Goal: Find specific page/section: Locate a particular part of the current website

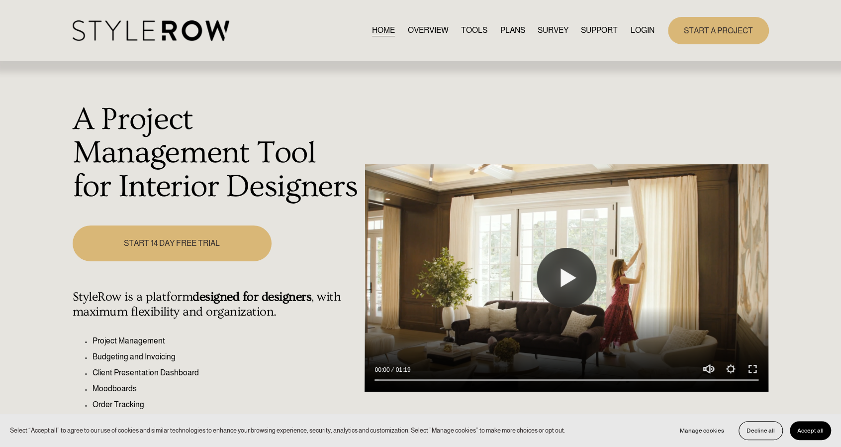
click at [642, 31] on link "LOGIN" at bounding box center [642, 30] width 24 height 13
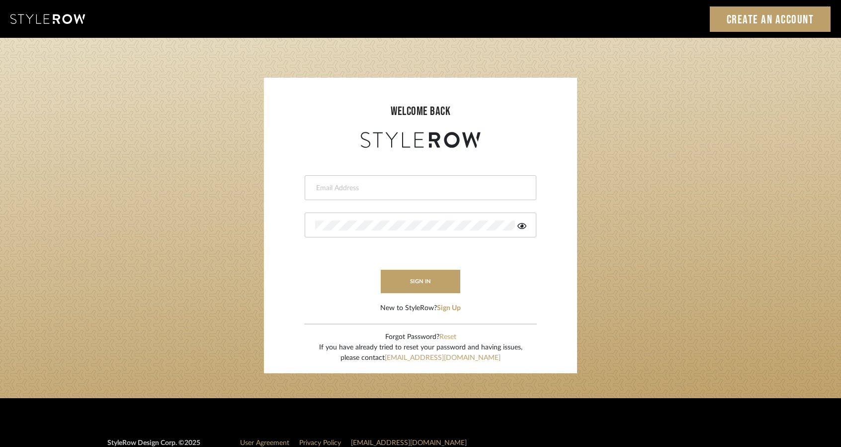
click at [389, 173] on form "This field is required This field is required sign in New to StyleRow? Sign Up" at bounding box center [420, 231] width 293 height 163
click at [390, 191] on input "email" at bounding box center [419, 188] width 208 height 10
type input "studio@michaeldolatowski.com"
click at [411, 280] on button "sign in" at bounding box center [421, 281] width 80 height 23
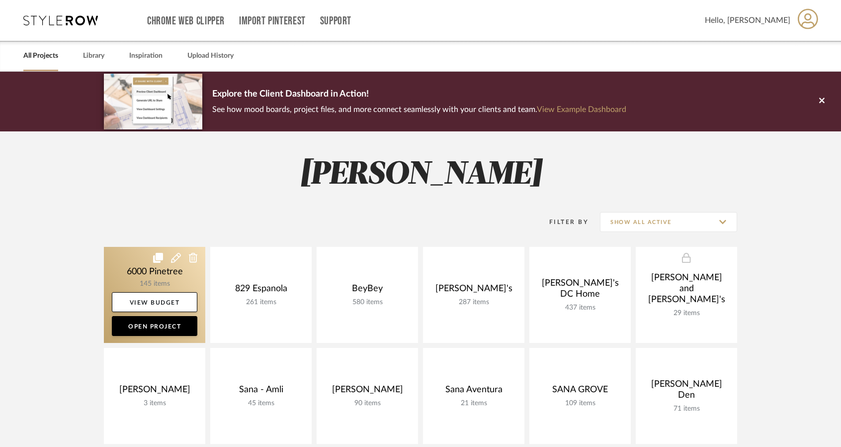
click at [131, 270] on link at bounding box center [154, 295] width 101 height 96
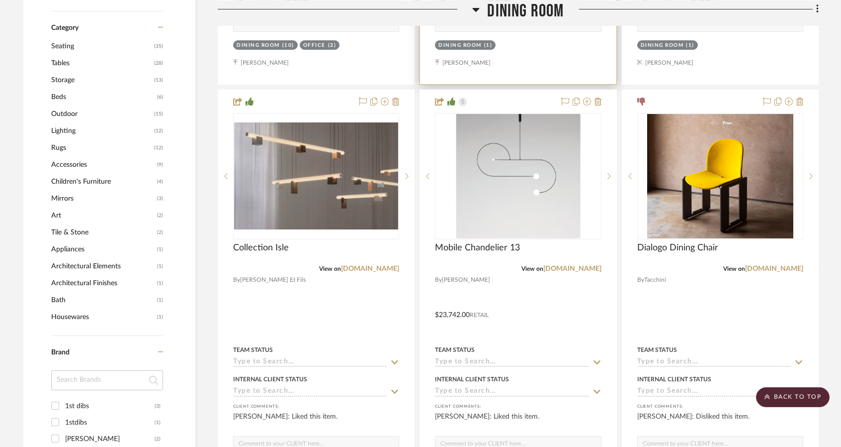
scroll to position [746, 0]
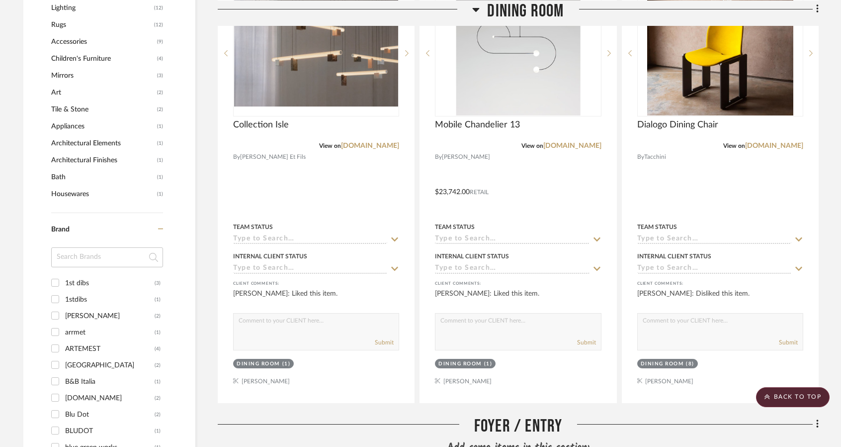
click at [479, 6] on icon at bounding box center [475, 9] width 7 height 12
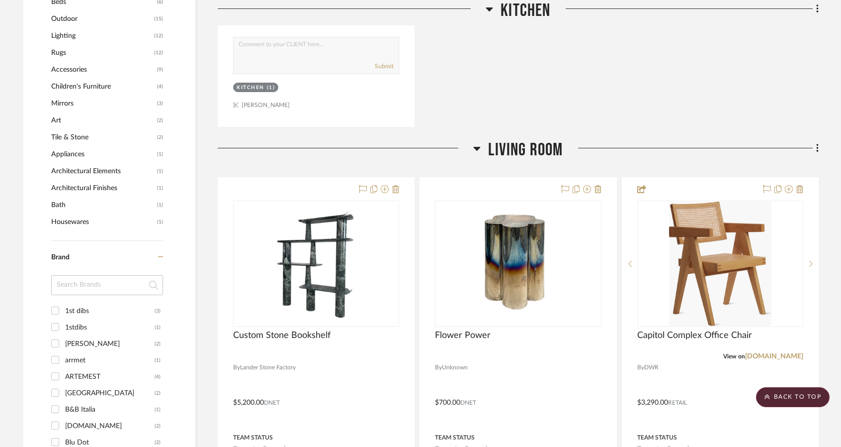
scroll to position [646, 0]
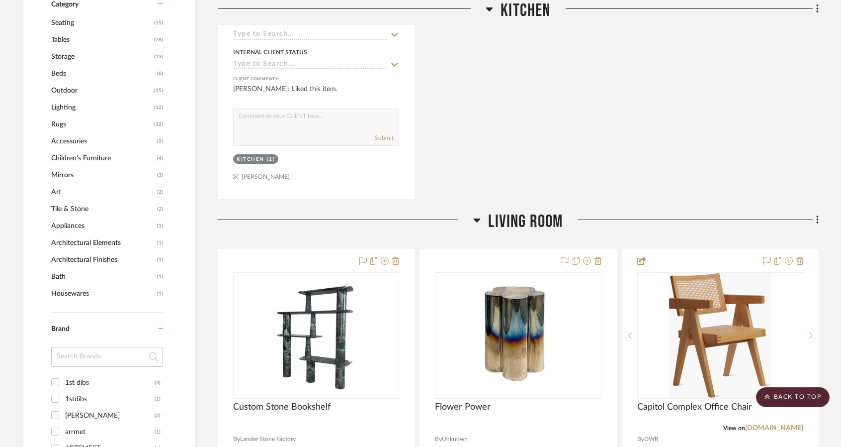
click at [489, 9] on icon at bounding box center [489, 9] width 7 height 4
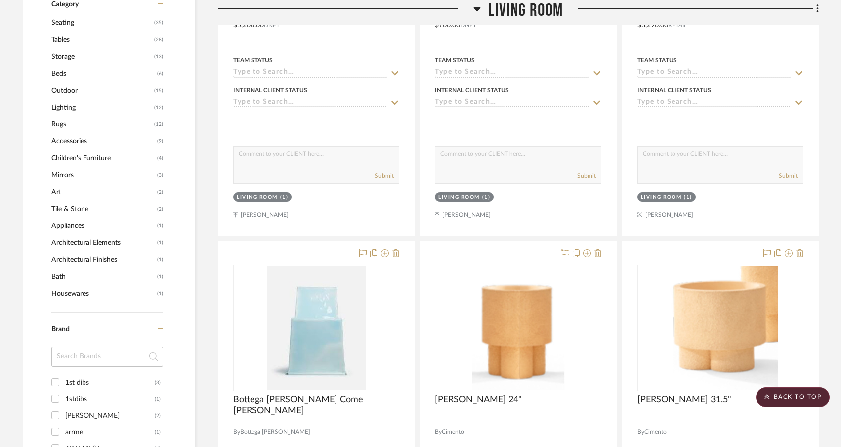
click at [478, 9] on icon at bounding box center [477, 9] width 7 height 4
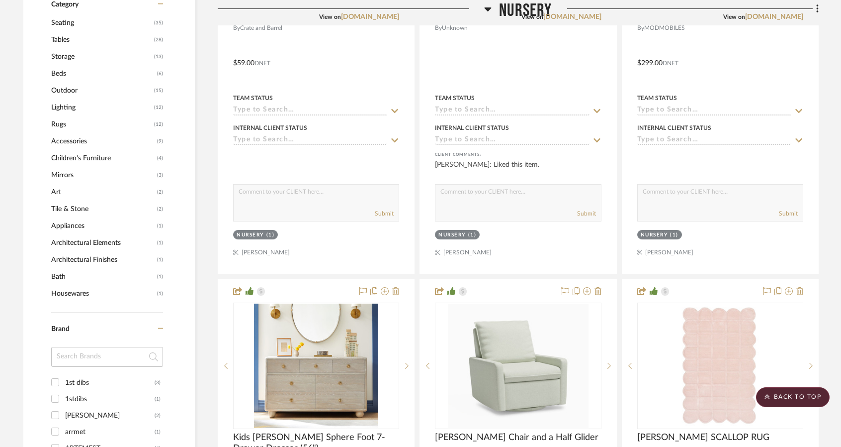
click at [484, 9] on icon at bounding box center [487, 9] width 7 height 12
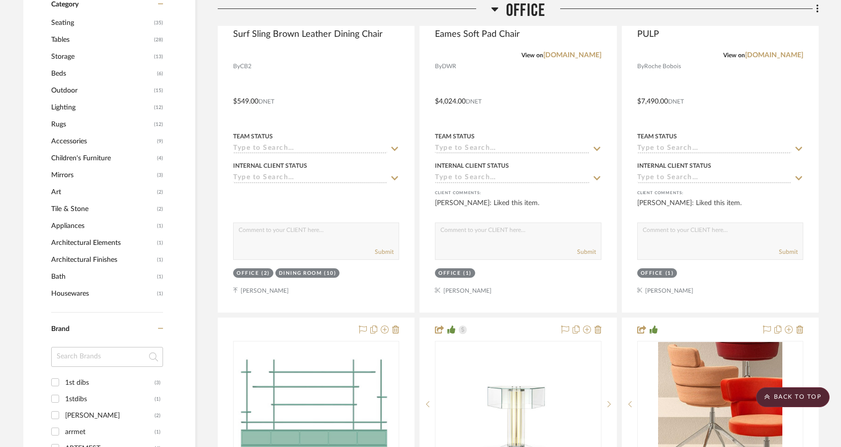
click at [493, 7] on icon at bounding box center [494, 9] width 7 height 4
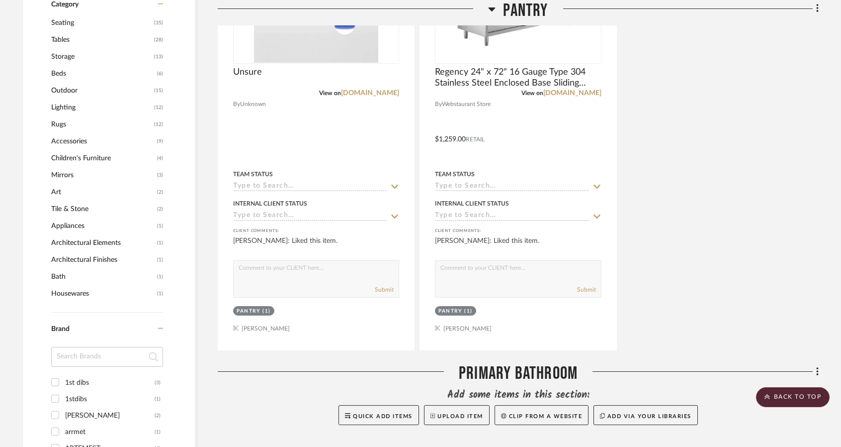
click at [493, 8] on icon at bounding box center [492, 9] width 7 height 4
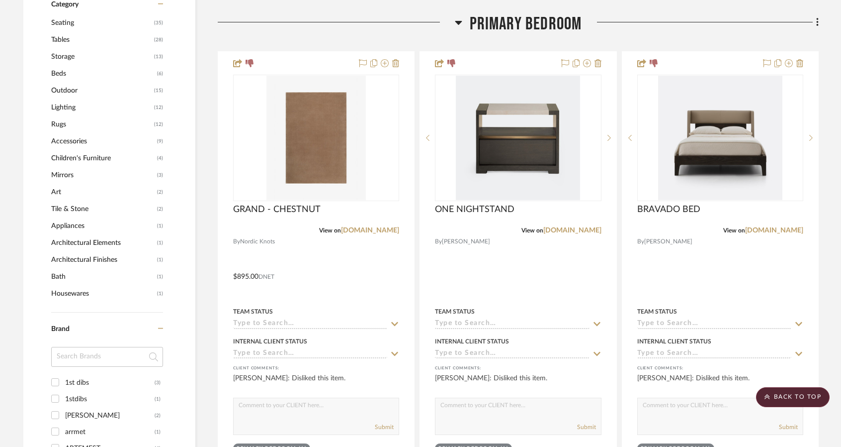
click at [465, 20] on h3 "Primary Bedroom" at bounding box center [518, 23] width 127 height 21
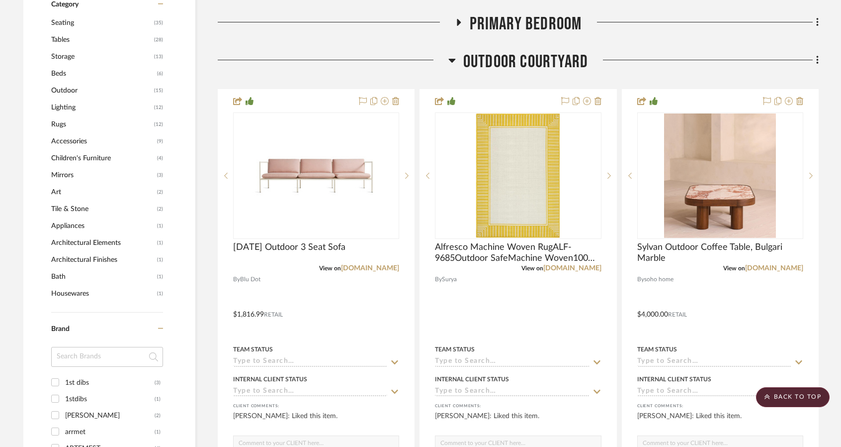
click at [451, 59] on icon at bounding box center [452, 61] width 7 height 4
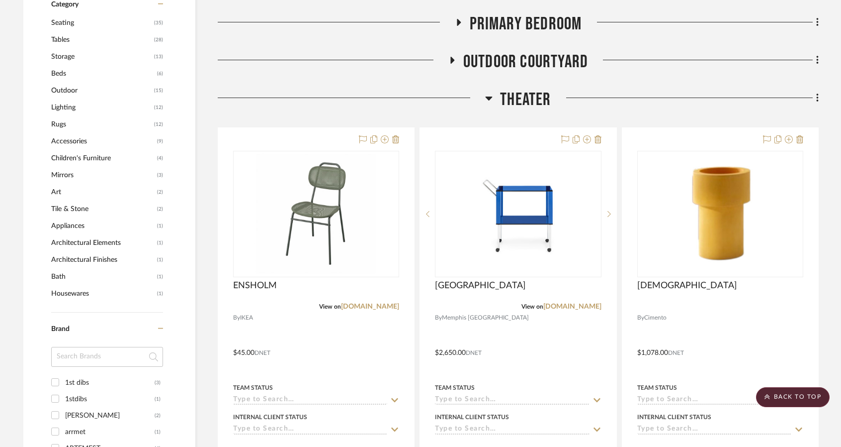
click at [485, 99] on icon at bounding box center [488, 98] width 7 height 12
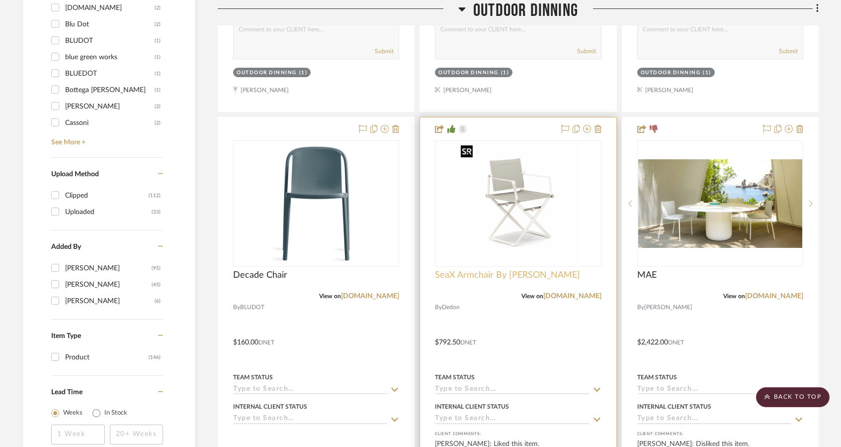
scroll to position [1144, 0]
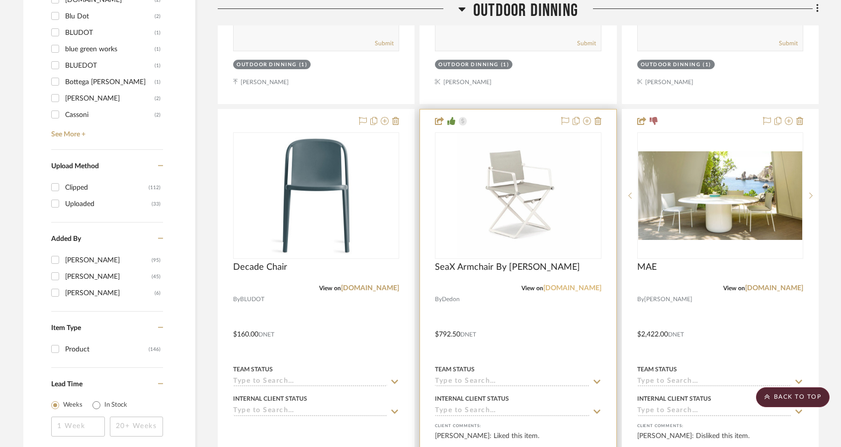
click at [581, 288] on link "dedon.de" at bounding box center [573, 287] width 58 height 7
click at [533, 185] on img "0" at bounding box center [518, 195] width 122 height 124
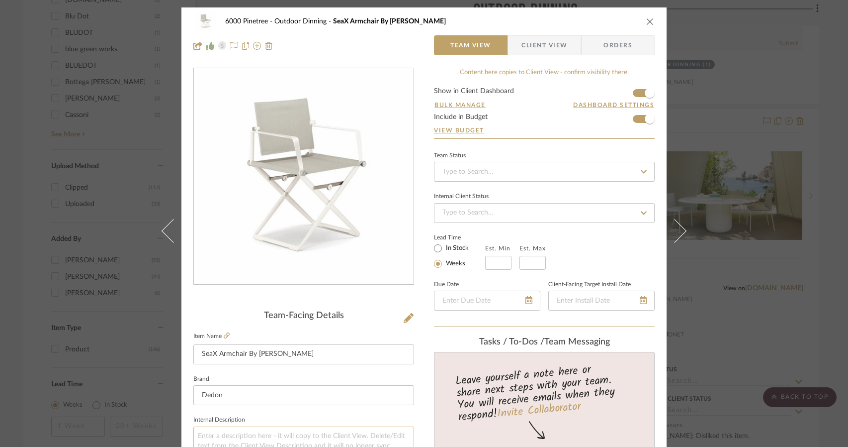
scroll to position [99, 0]
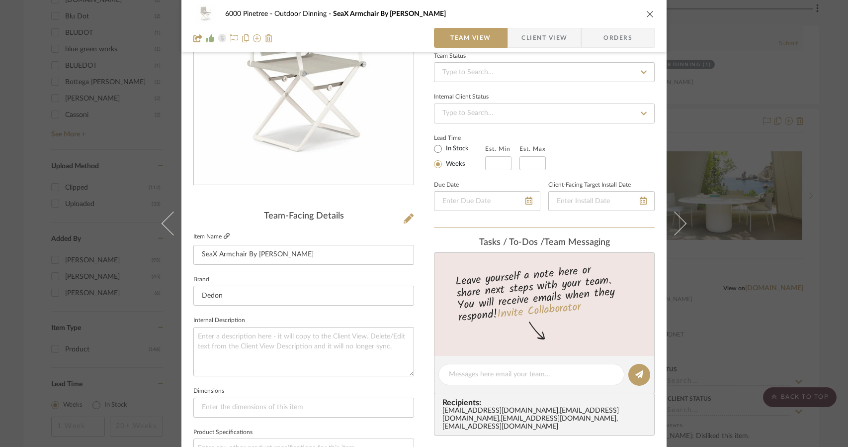
click at [224, 235] on icon at bounding box center [227, 236] width 6 height 6
